Goal: Task Accomplishment & Management: Manage account settings

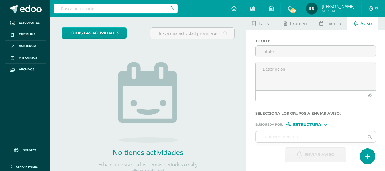
scroll to position [57, 0]
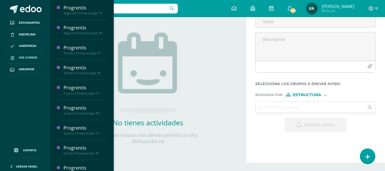
click at [31, 56] on span "Mis cursos" at bounding box center [28, 57] width 18 height 5
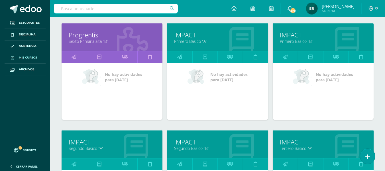
scroll to position [506, 0]
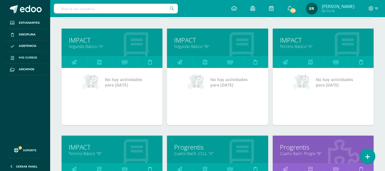
click at [308, 46] on link "Tercero Básico "A"" at bounding box center [323, 46] width 87 height 5
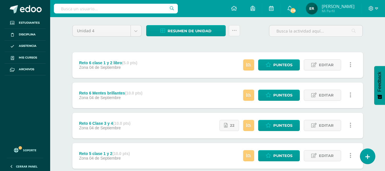
scroll to position [61, 0]
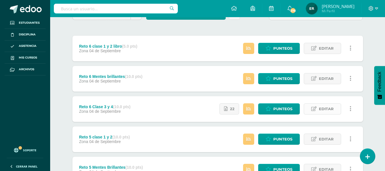
click at [322, 110] on span "Editar" at bounding box center [326, 108] width 15 height 11
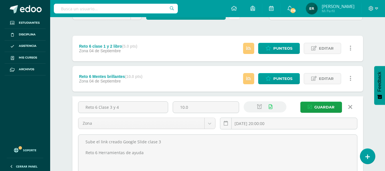
click at [239, 31] on div "Unidad 4 Unidad 1 Unidad 2 Unidad 3 Unidad 4 Resumen de unidad Descargar como H…" at bounding box center [217, 163] width 295 height 313
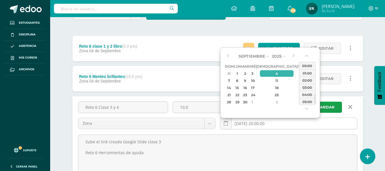
click at [287, 123] on input "2025-09-04 20:00:00" at bounding box center [288, 123] width 137 height 11
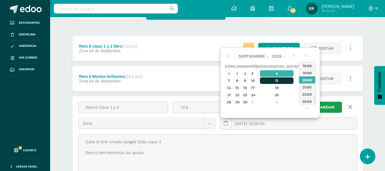
click at [272, 81] on div "11" at bounding box center [277, 80] width 34 height 7
type input "[DATE] 20:00"
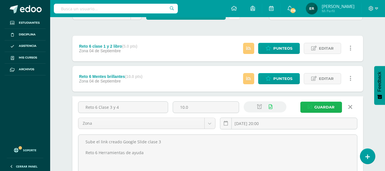
click at [334, 106] on span "Guardar" at bounding box center [324, 107] width 20 height 11
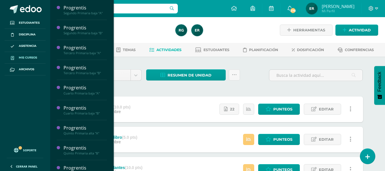
click at [40, 56] on link "Mis cursos" at bounding box center [25, 58] width 41 height 12
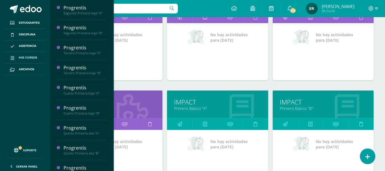
scroll to position [341, 0]
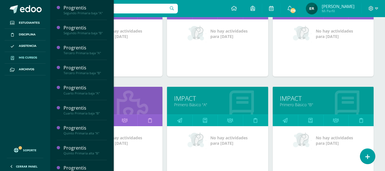
click at [292, 97] on link "IMPACT" at bounding box center [323, 98] width 87 height 9
click at [292, 98] on link "IMPACT" at bounding box center [323, 98] width 87 height 9
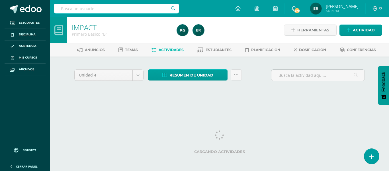
click at [292, 97] on div "Unidad 4 Unidad 1 Unidad 2 Unidad 3 Unidad 4 Resumen de unidad Descargar como H…" at bounding box center [220, 81] width 314 height 51
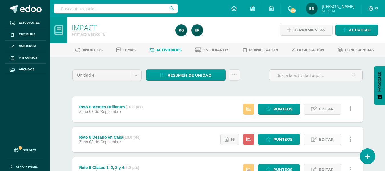
click at [329, 140] on span "Editar" at bounding box center [326, 139] width 15 height 11
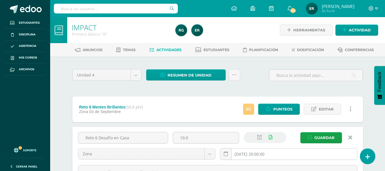
click at [299, 156] on input "[DATE] 20:00:00" at bounding box center [288, 153] width 137 height 11
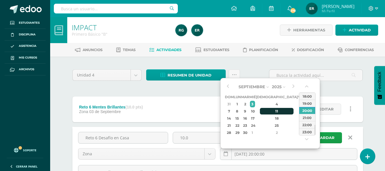
click at [271, 111] on div "11" at bounding box center [277, 111] width 34 height 7
click at [313, 98] on div "18:00" at bounding box center [307, 95] width 16 height 7
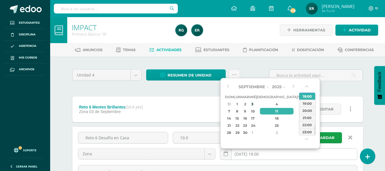
click at [268, 155] on input "2025-09-11 18:00" at bounding box center [288, 153] width 137 height 11
drag, startPoint x: 316, startPoint y: 128, endPoint x: 315, endPoint y: 117, distance: 10.6
click at [315, 117] on div "Septiembre Enero Febrero Marzo Abril Mayo Junio Julio Agosto Septiembre Octubre…" at bounding box center [270, 113] width 100 height 71
drag, startPoint x: 315, startPoint y: 123, endPoint x: 315, endPoint y: 109, distance: 14.3
click at [315, 109] on div "00:00 01:00 02:00 03:00 04:00 05:00 06:00 07:00 08:00 09:00 10:00 11:00 12:00 1…" at bounding box center [307, 113] width 17 height 43
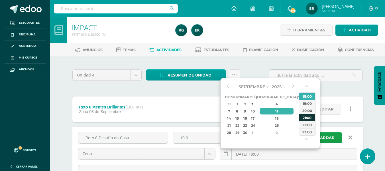
drag, startPoint x: 315, startPoint y: 128, endPoint x: 314, endPoint y: 114, distance: 14.3
click at [314, 114] on div "00:00 01:00 02:00 03:00 04:00 05:00 06:00 07:00 08:00 09:00 10:00 11:00 12:00 1…" at bounding box center [307, 113] width 17 height 43
drag, startPoint x: 315, startPoint y: 130, endPoint x: 313, endPoint y: 110, distance: 19.7
click at [313, 110] on div "00:00 01:00 02:00 03:00 04:00 05:00 06:00 07:00 08:00 09:00 10:00 11:00 12:00 1…" at bounding box center [307, 113] width 17 height 43
click at [308, 112] on div "09:00" at bounding box center [307, 110] width 16 height 7
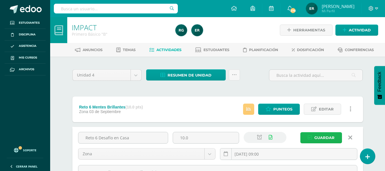
click at [328, 136] on span "Guardar" at bounding box center [324, 137] width 20 height 11
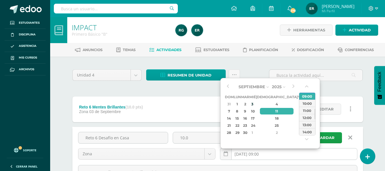
click at [275, 155] on input "2025-09-11 09:00" at bounding box center [288, 153] width 137 height 11
click at [273, 106] on div "4" at bounding box center [277, 104] width 34 height 7
type input "2025-09-04 09:00"
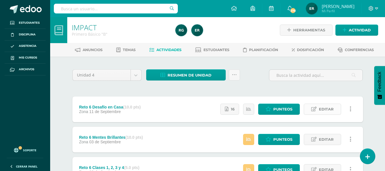
click at [326, 110] on span "Editar" at bounding box center [326, 109] width 15 height 11
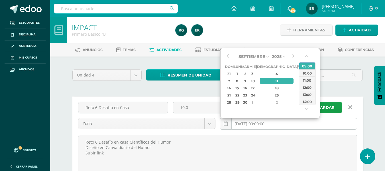
click at [281, 125] on input "2025-09-11 09:00:00" at bounding box center [288, 123] width 137 height 11
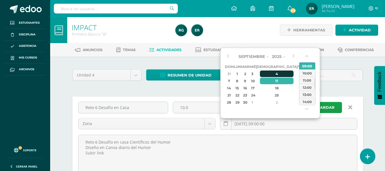
click at [272, 73] on div "4" at bounding box center [277, 73] width 34 height 7
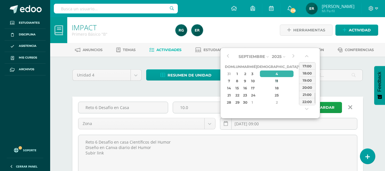
drag, startPoint x: 315, startPoint y: 87, endPoint x: 319, endPoint y: 101, distance: 14.7
click at [319, 101] on div "Septiembre Enero Febrero Marzo Abril Mayo Junio Julio Agosto Septiembre Octubre…" at bounding box center [270, 83] width 100 height 71
click at [309, 88] on div "20:00" at bounding box center [307, 87] width 16 height 7
type input "2025-09-04 20:00"
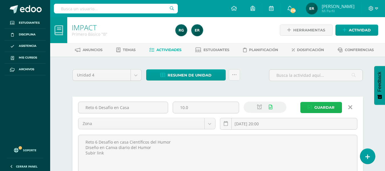
click at [318, 109] on span "Guardar" at bounding box center [324, 107] width 20 height 11
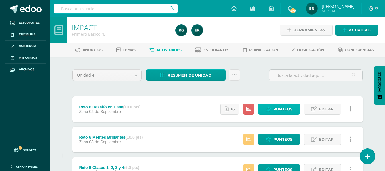
click at [279, 110] on span "Punteos" at bounding box center [282, 109] width 19 height 11
click at [315, 111] on icon at bounding box center [313, 109] width 5 height 5
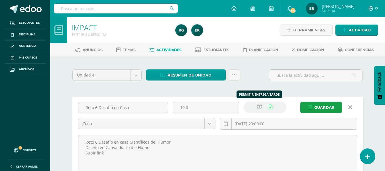
click at [259, 106] on icon at bounding box center [259, 107] width 5 height 5
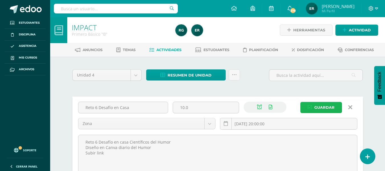
click at [316, 109] on span "Guardar" at bounding box center [324, 107] width 20 height 11
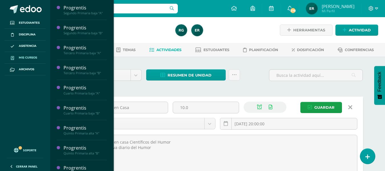
click at [31, 57] on span "Mis cursos" at bounding box center [28, 57] width 18 height 5
